Goal: Transaction & Acquisition: Purchase product/service

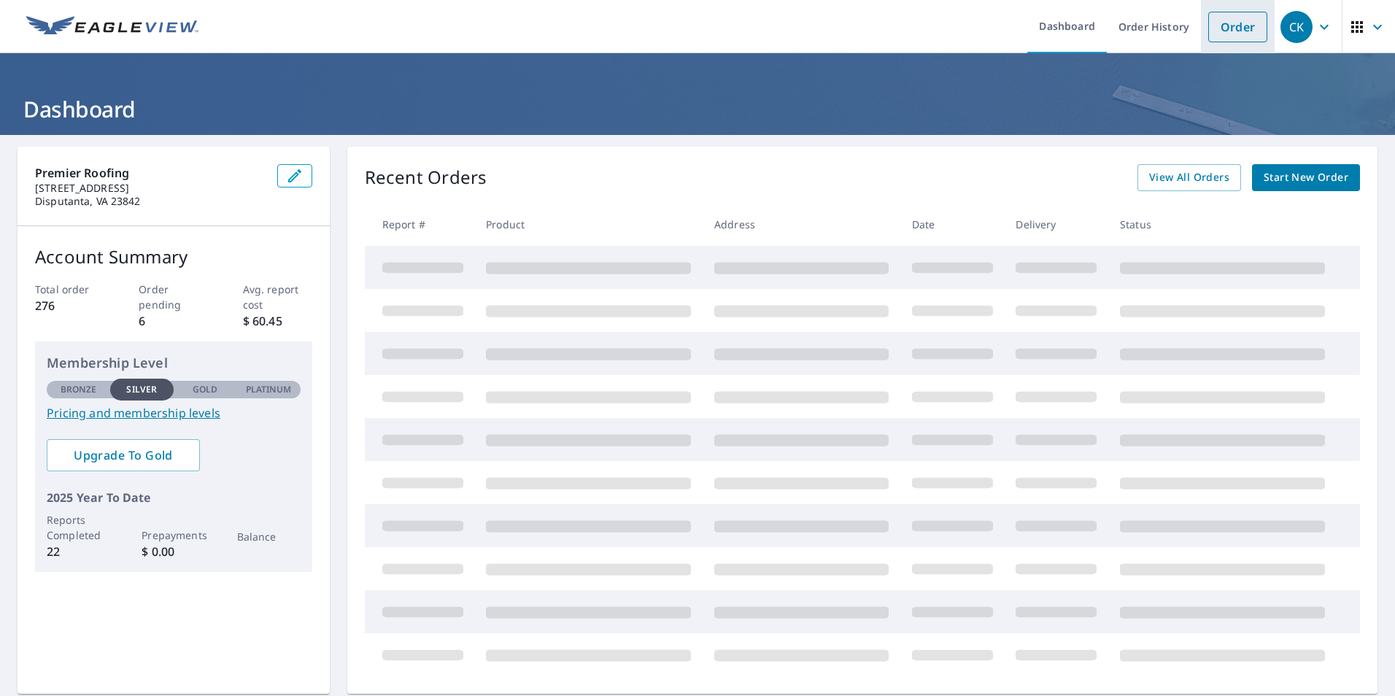
click at [1224, 23] on link "Order" at bounding box center [1237, 27] width 59 height 31
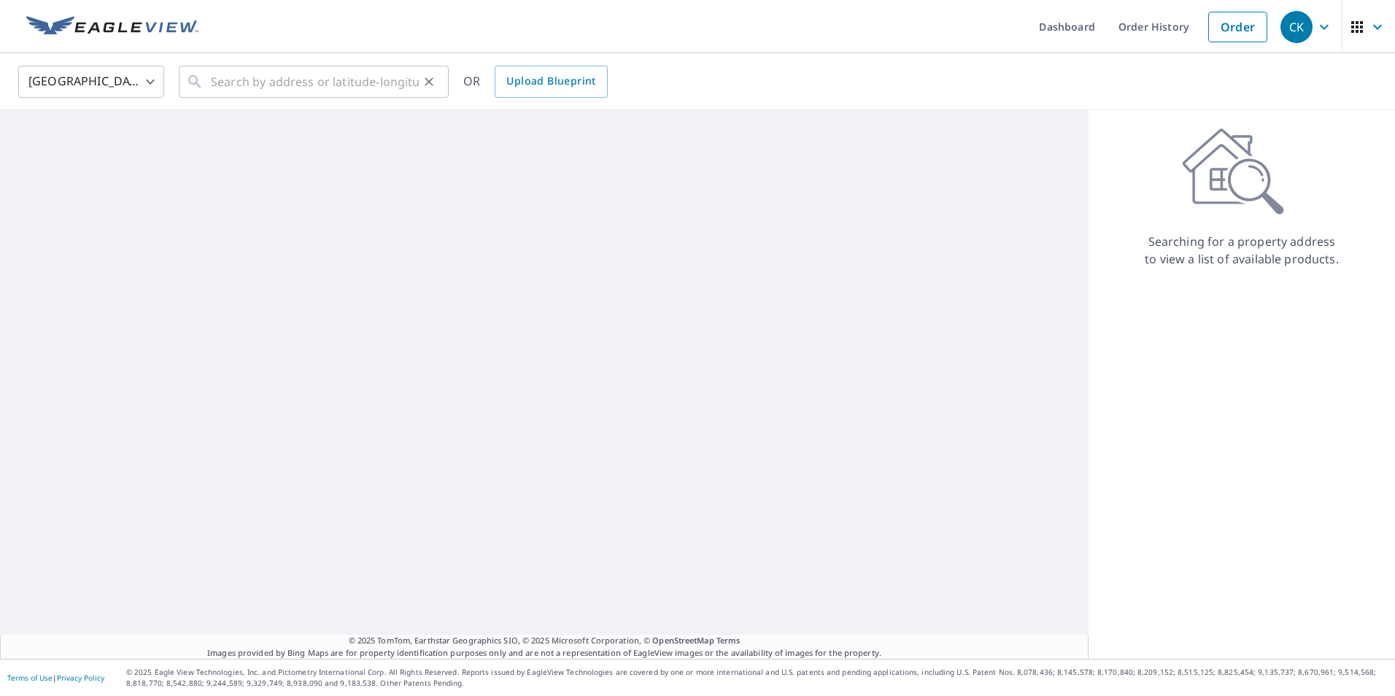
click at [204, 93] on div "​" at bounding box center [314, 82] width 270 height 32
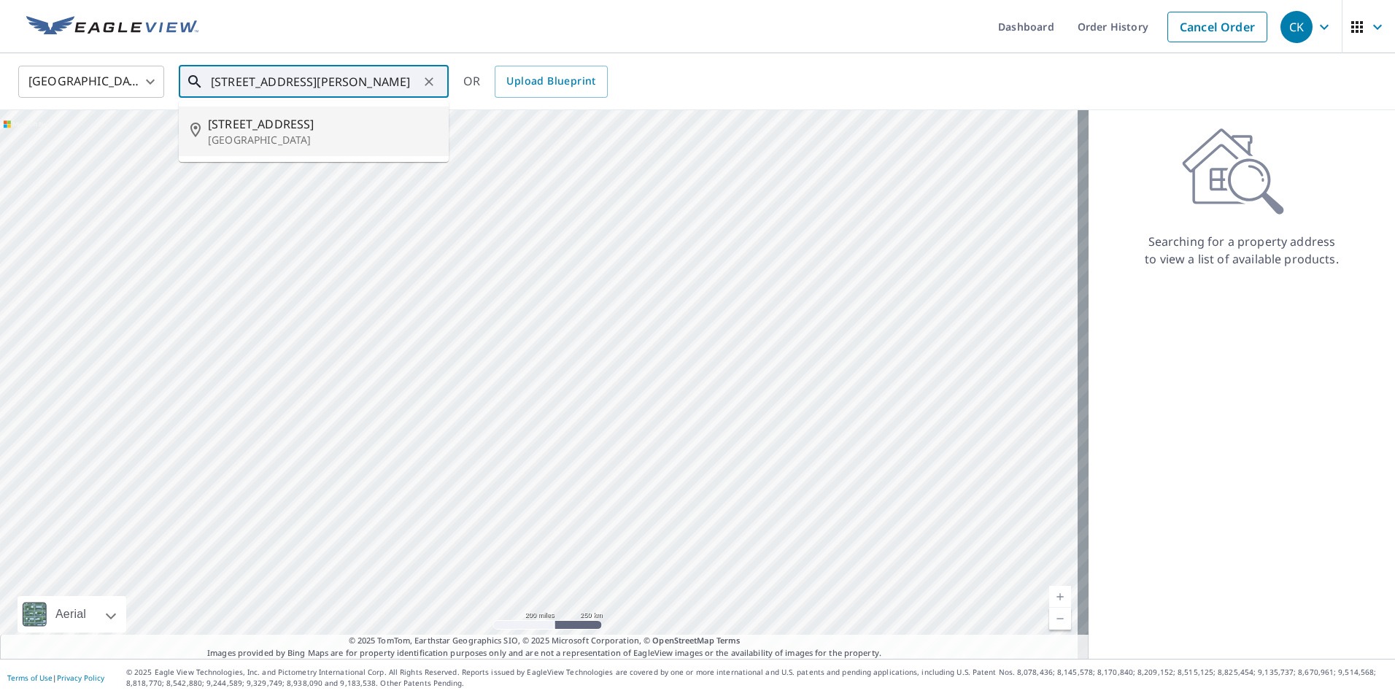
click at [243, 128] on span "[STREET_ADDRESS]" at bounding box center [322, 124] width 229 height 18
type input "[STREET_ADDRESS][PERSON_NAME]"
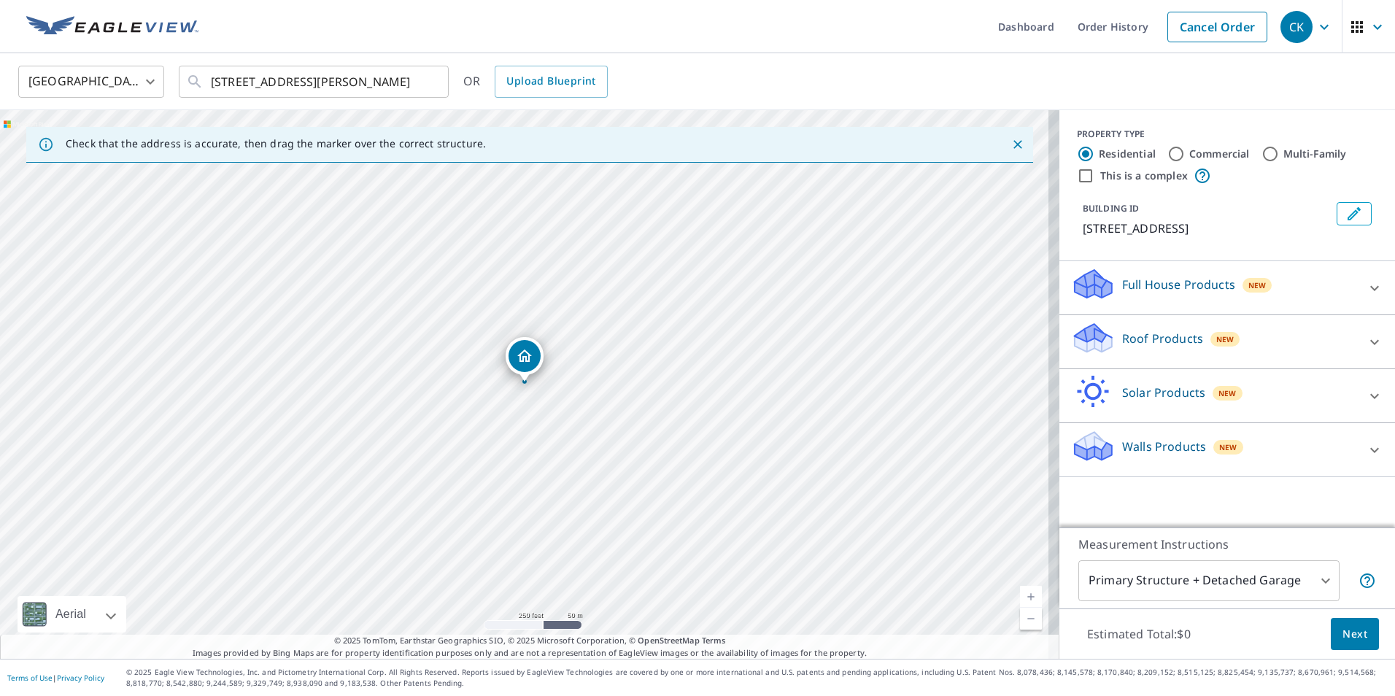
click at [1276, 336] on div "Roof Products New" at bounding box center [1214, 342] width 286 height 42
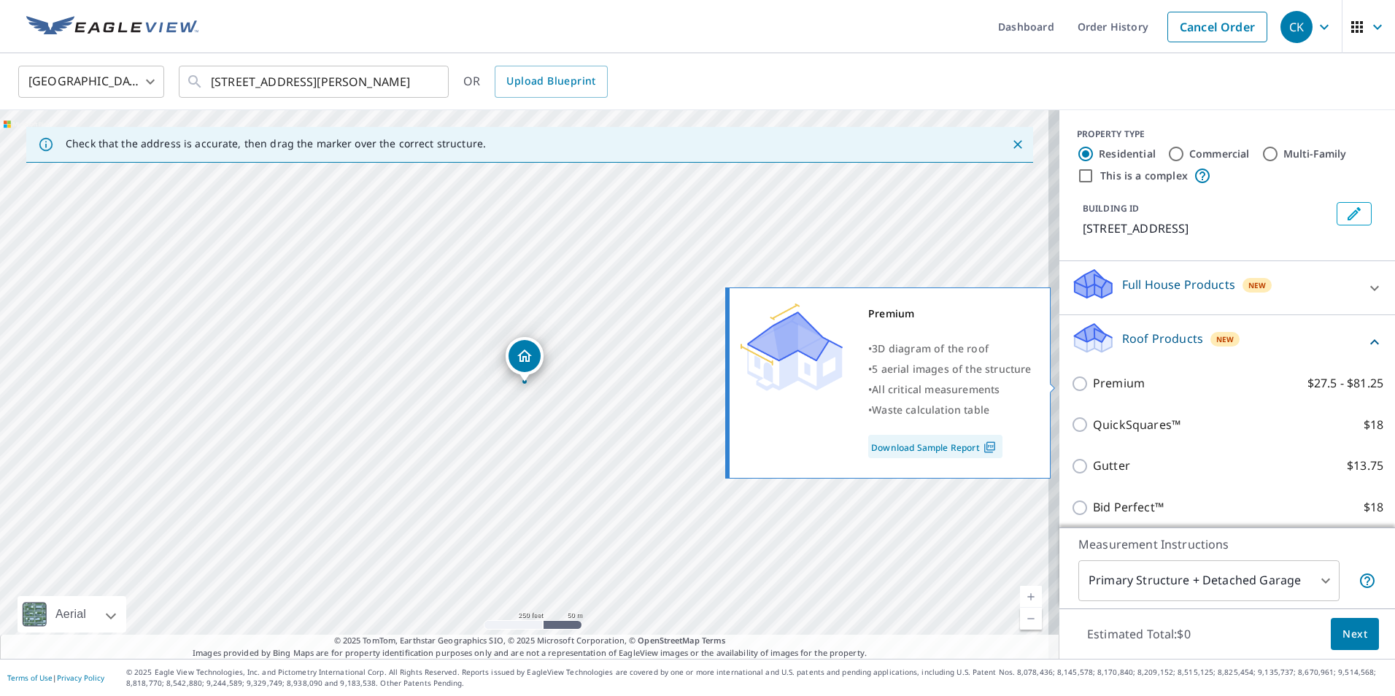
click at [1093, 385] on p "Premium" at bounding box center [1119, 383] width 52 height 18
click at [1087, 385] on input "Premium $27.5 - $81.25" at bounding box center [1082, 384] width 22 height 18
checkbox input "true"
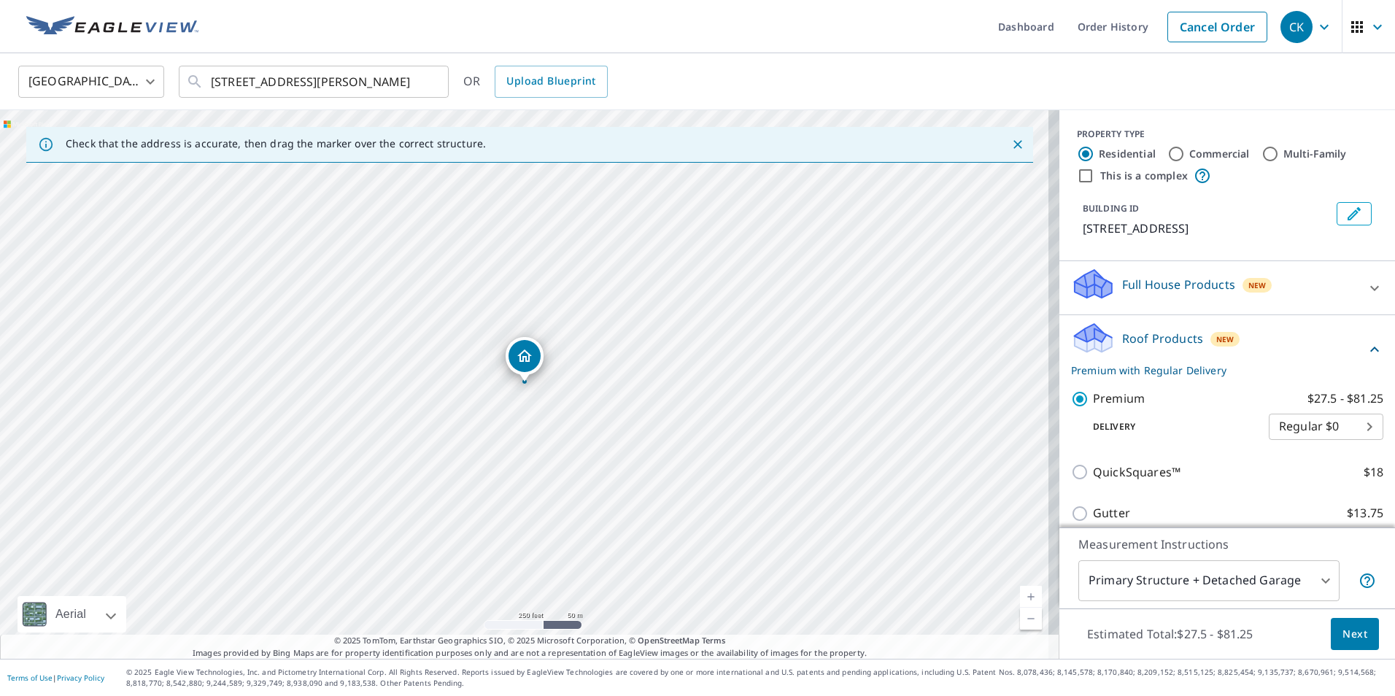
click at [1250, 585] on body "CK CK Dashboard Order History Cancel Order CK [GEOGRAPHIC_DATA] [GEOGRAPHIC_DAT…" at bounding box center [697, 348] width 1395 height 696
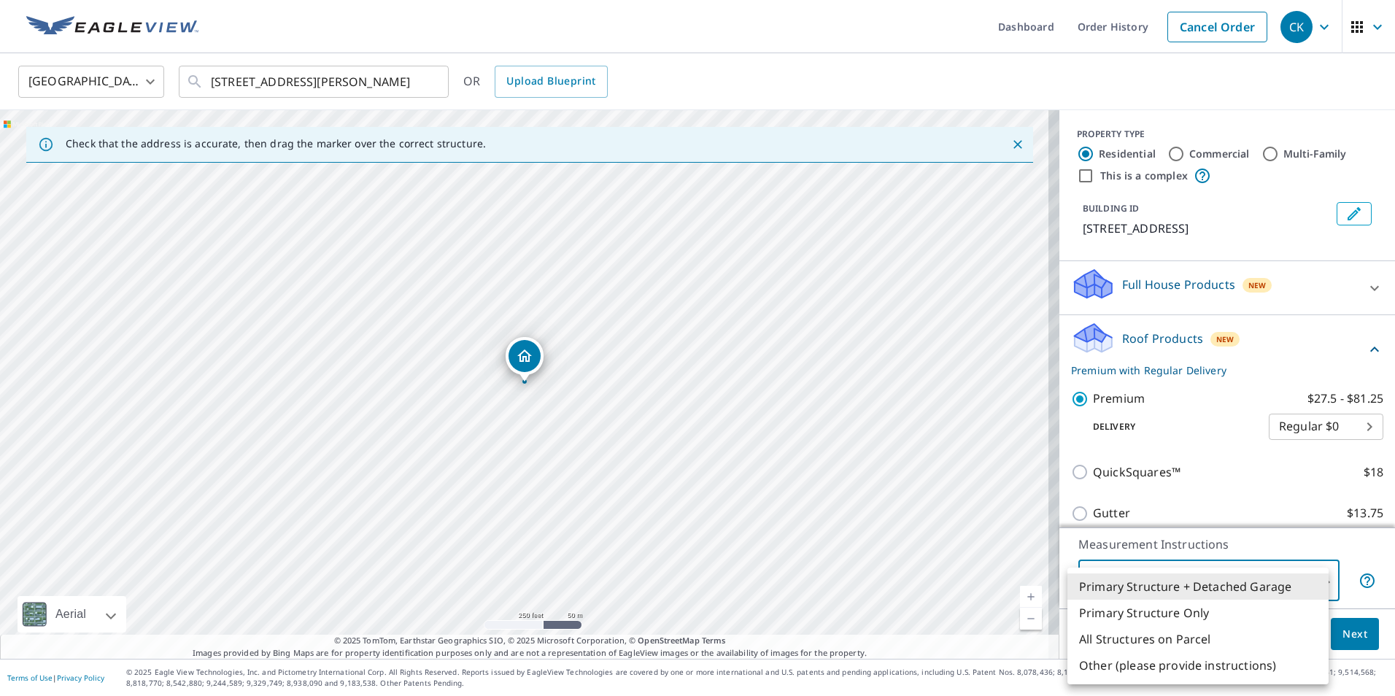
click at [1167, 665] on li "Other (please provide instructions)" at bounding box center [1198, 665] width 261 height 26
type input "5"
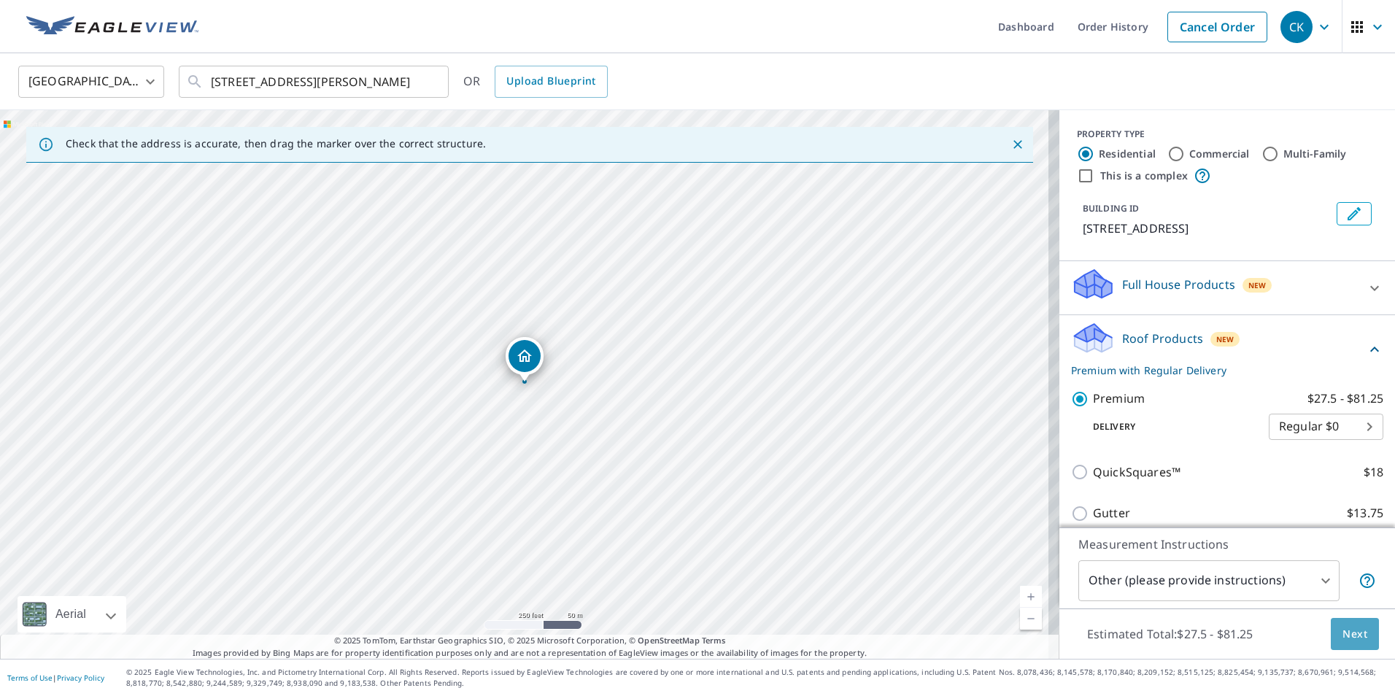
click at [1331, 626] on button "Next" at bounding box center [1355, 634] width 48 height 33
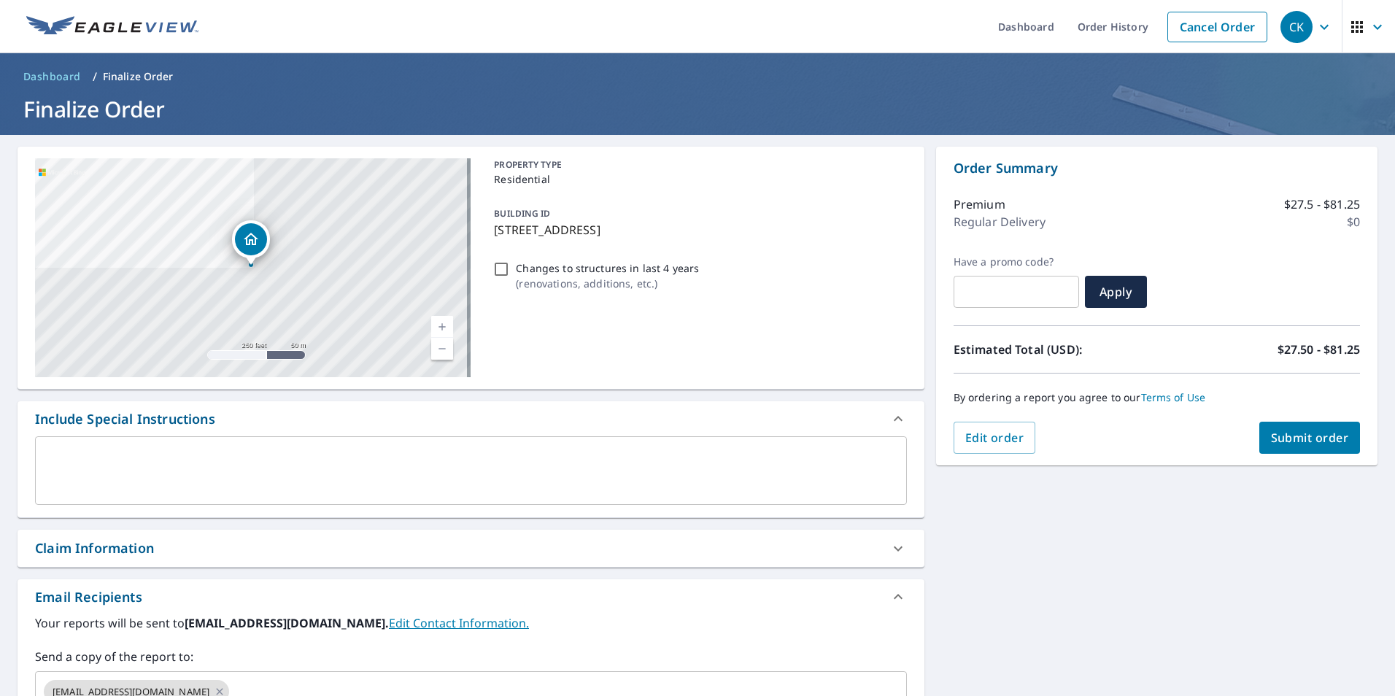
click at [1300, 431] on span "Submit order" at bounding box center [1310, 438] width 78 height 16
